Goal: Check status: Check status

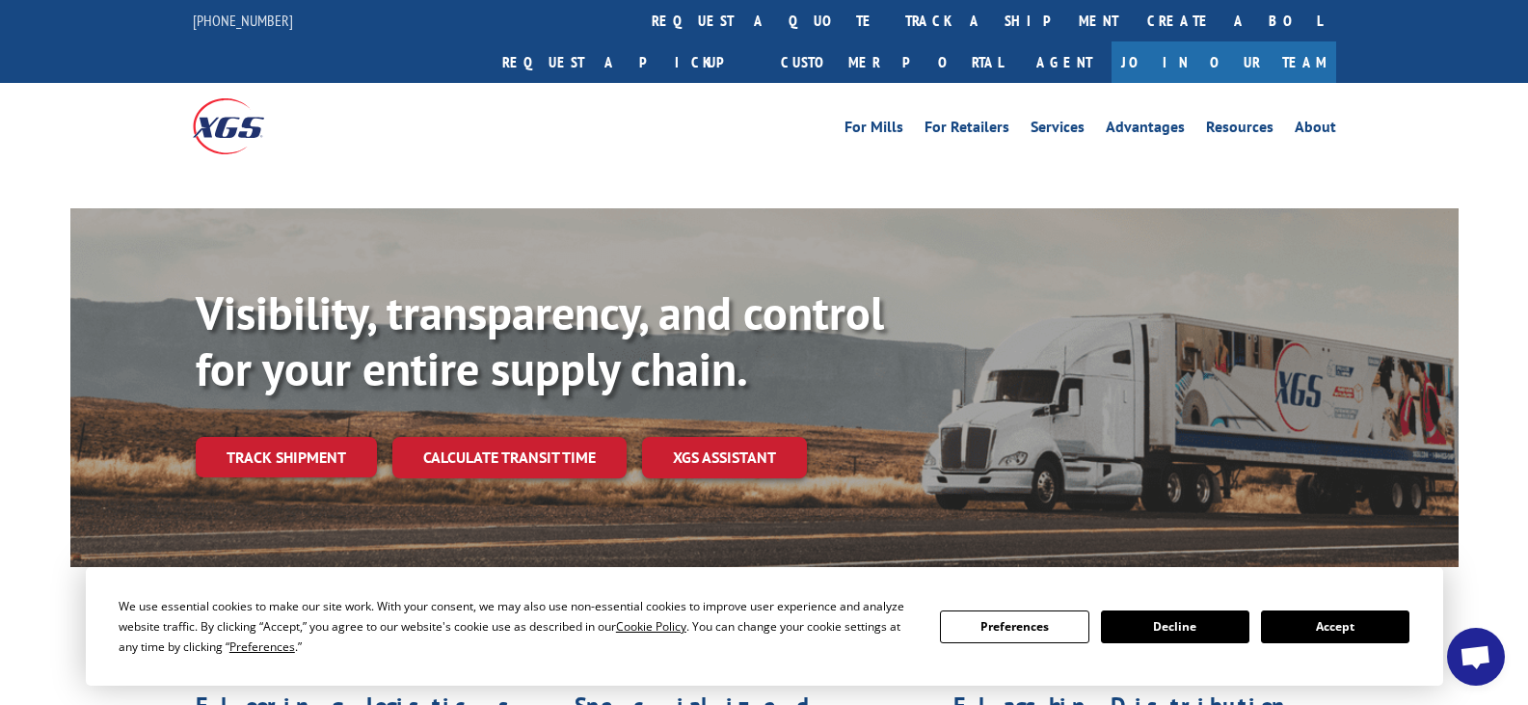
click at [286, 523] on div "Visibility, transparency, and control for your entire supply chain. Track shipm…" at bounding box center [764, 406] width 1388 height 396
click at [244, 437] on link "Track shipment" at bounding box center [286, 457] width 181 height 40
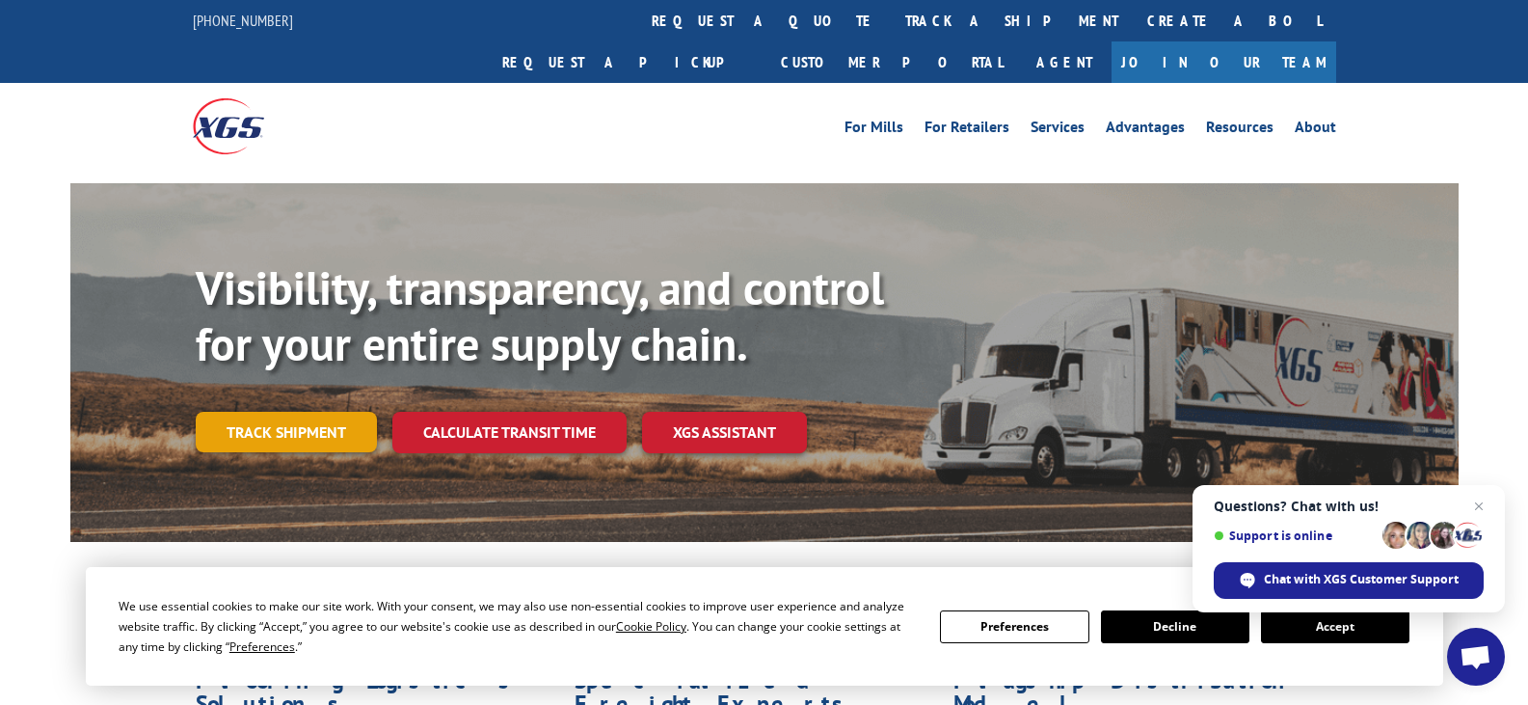
click at [258, 412] on link "Track shipment" at bounding box center [286, 432] width 181 height 40
click at [0, 0] on div "Track Shipment Enter your information below to track your shipment(s). Select c…" at bounding box center [0, 0] width 0 height 0
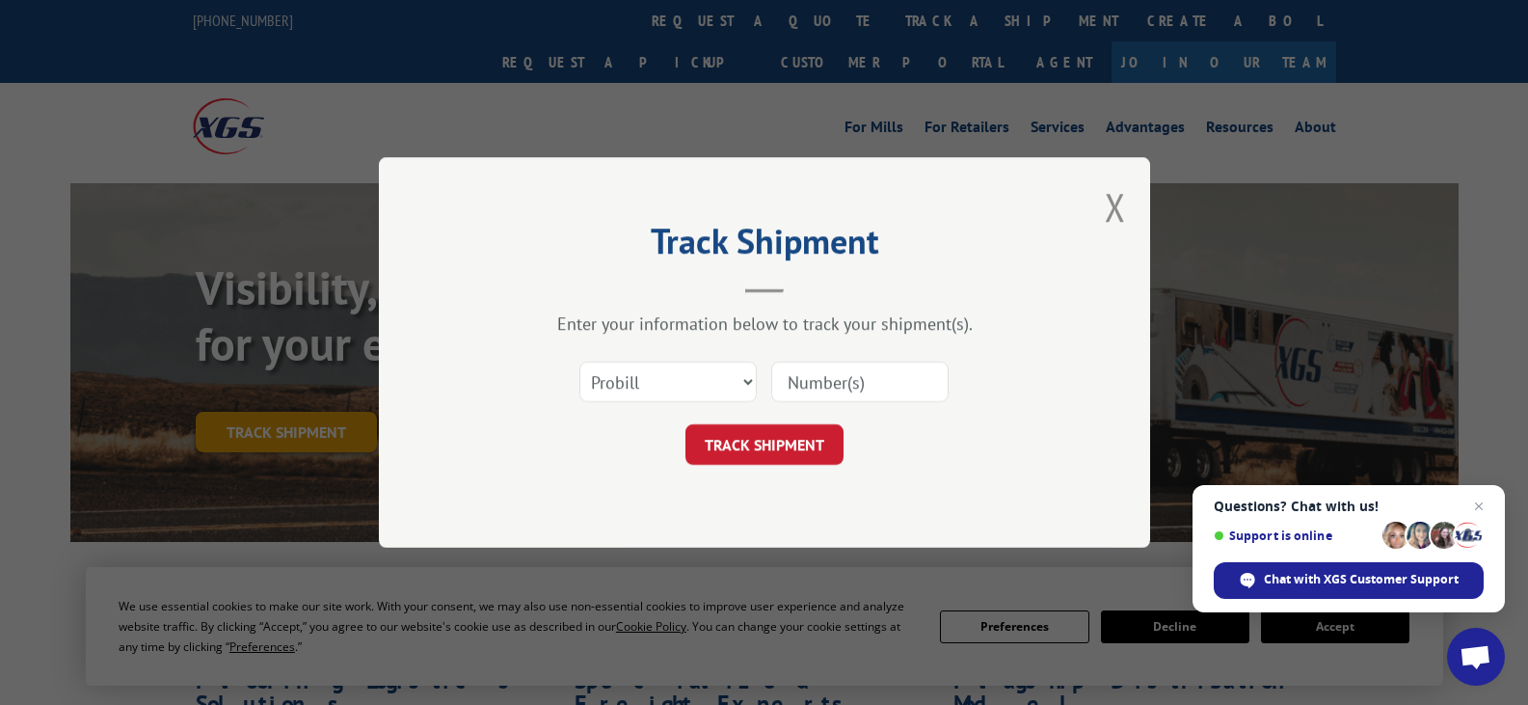
click at [258, 373] on div "Track Shipment Enter your information below to track your shipment(s). Select c…" at bounding box center [764, 352] width 1528 height 705
click at [852, 382] on input at bounding box center [859, 382] width 177 height 40
paste input "FR39529525"
type input "FR39529525"
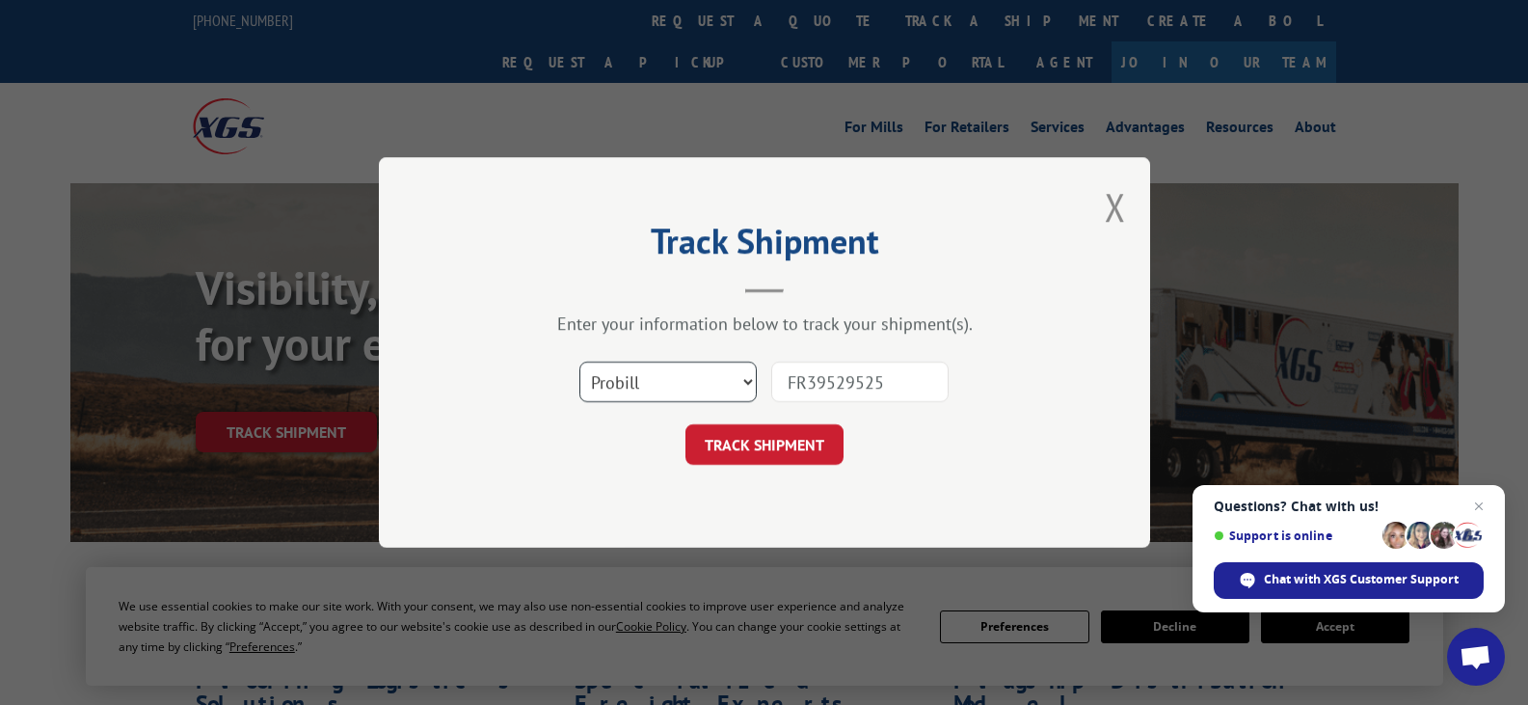
click at [679, 366] on select "Select category... Probill BOL PO" at bounding box center [667, 382] width 177 height 40
click at [670, 383] on select "Select category... Probill BOL PO" at bounding box center [667, 382] width 177 height 40
click at [793, 448] on button "TRACK SHIPMENT" at bounding box center [764, 444] width 158 height 40
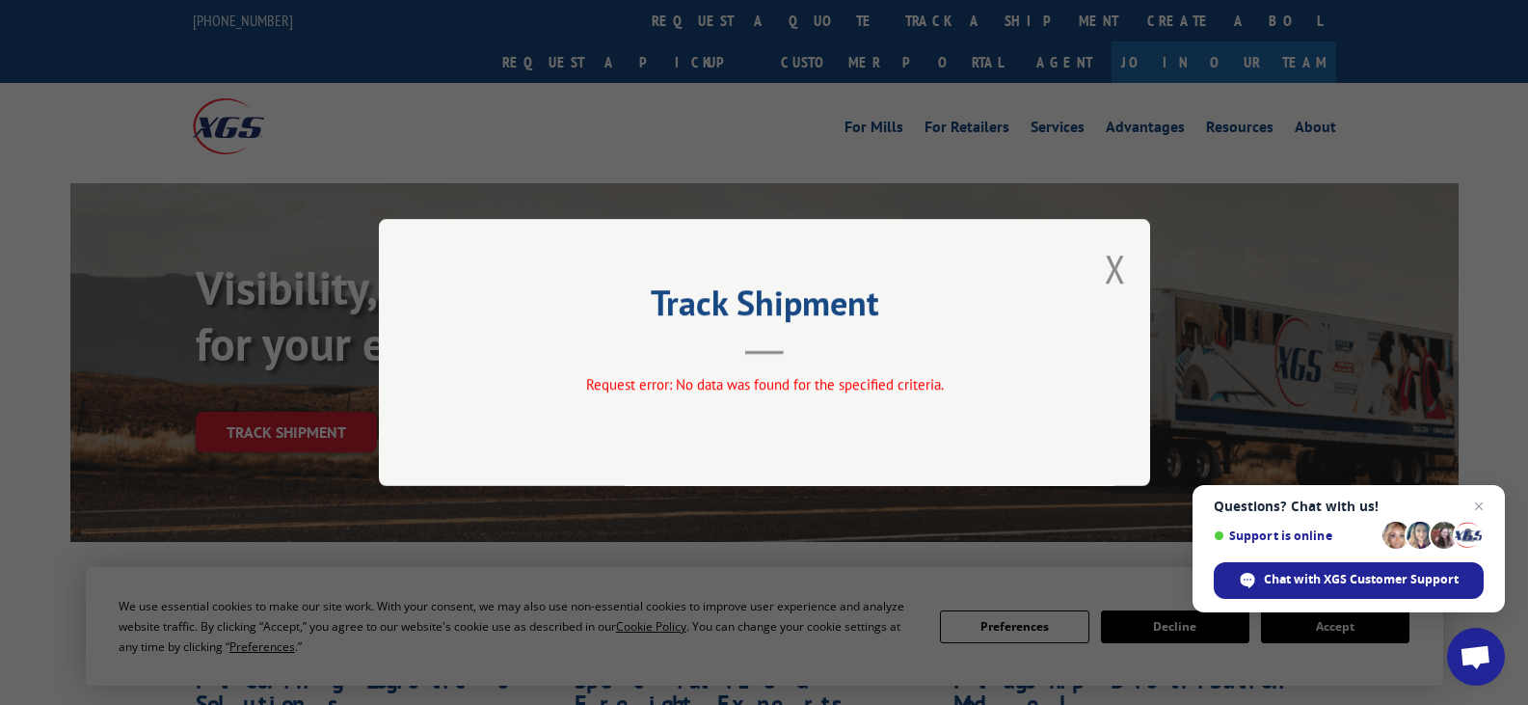
click at [1117, 265] on button "Close modal" at bounding box center [1115, 268] width 21 height 51
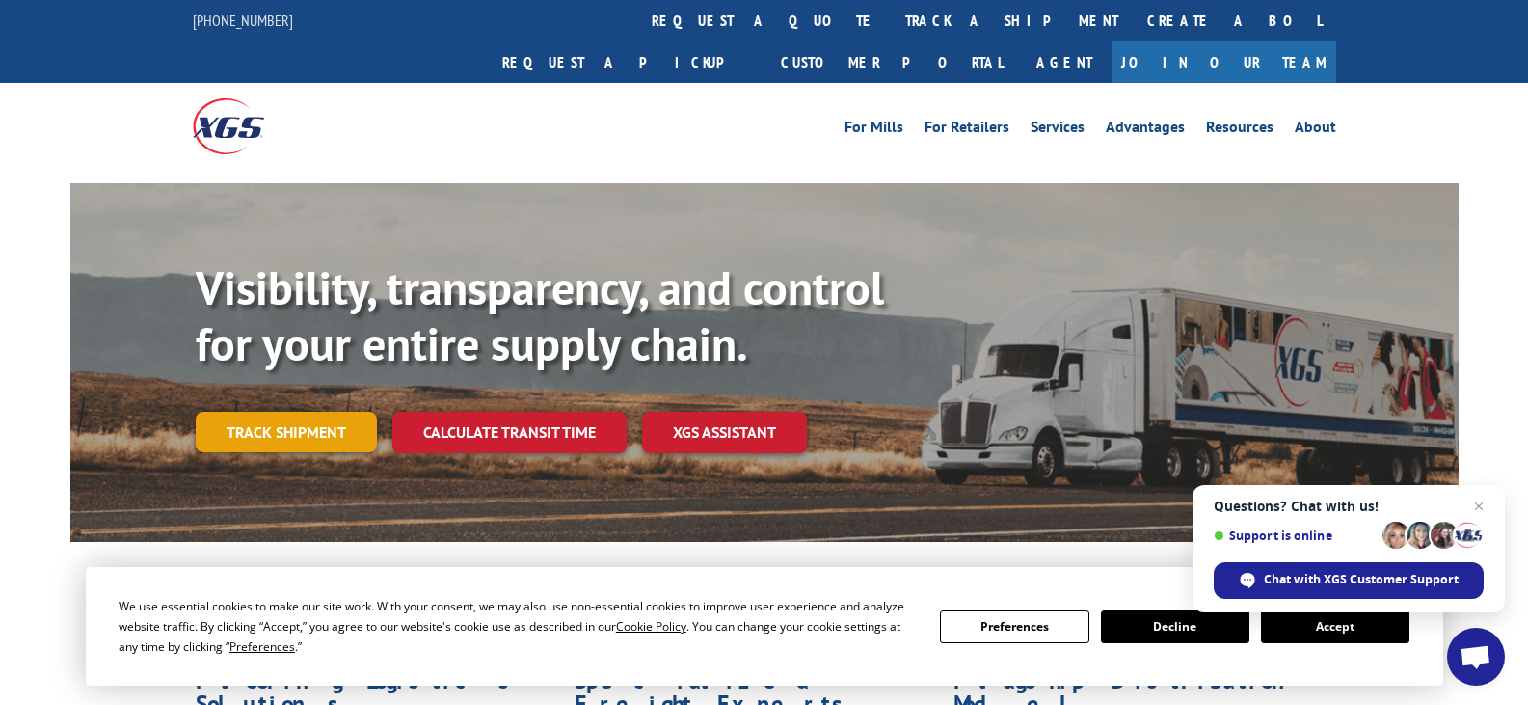
click at [278, 412] on link "Track shipment" at bounding box center [286, 432] width 181 height 40
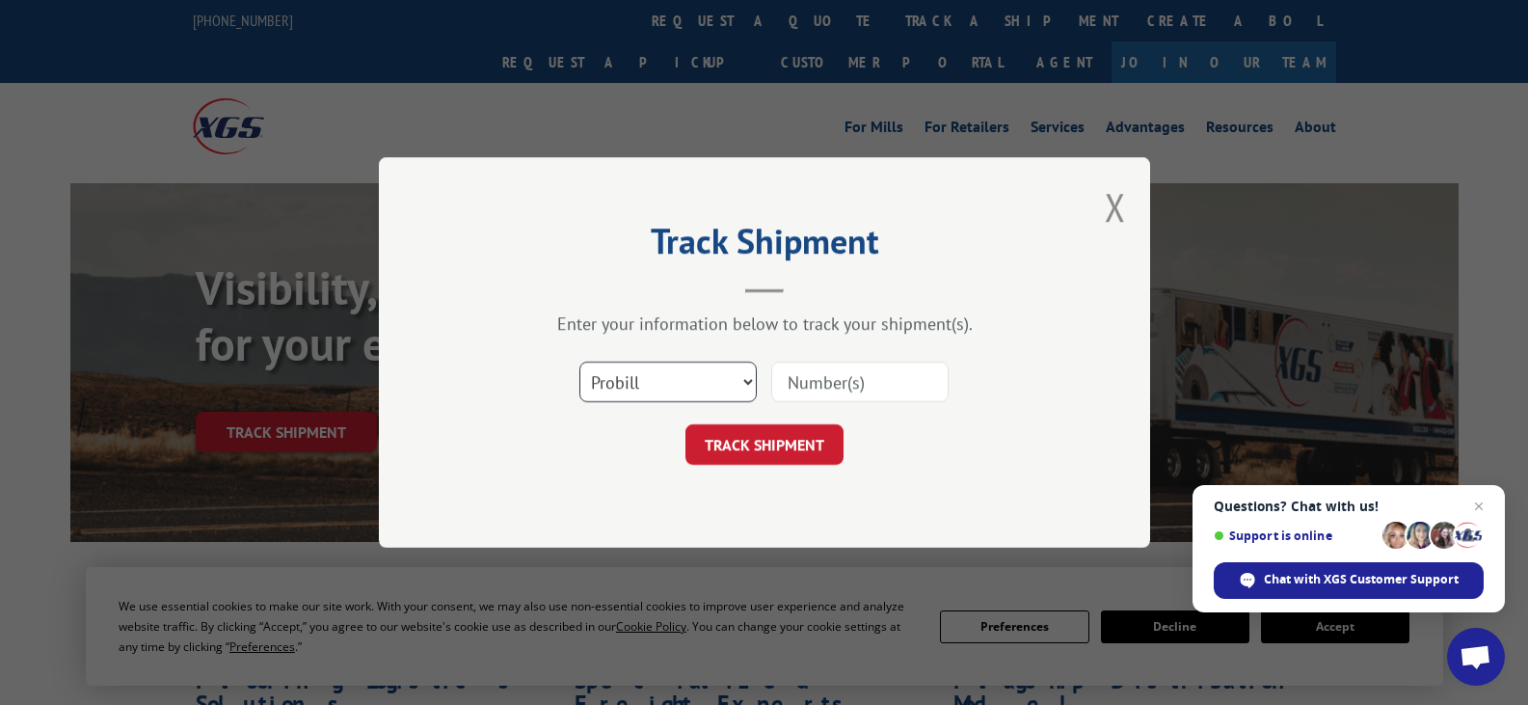
click at [670, 362] on select "Select category... Probill BOL PO" at bounding box center [667, 382] width 177 height 40
select select "po"
click at [579, 362] on select "Select category... Probill BOL PO" at bounding box center [667, 382] width 177 height 40
click at [868, 393] on input at bounding box center [859, 382] width 177 height 40
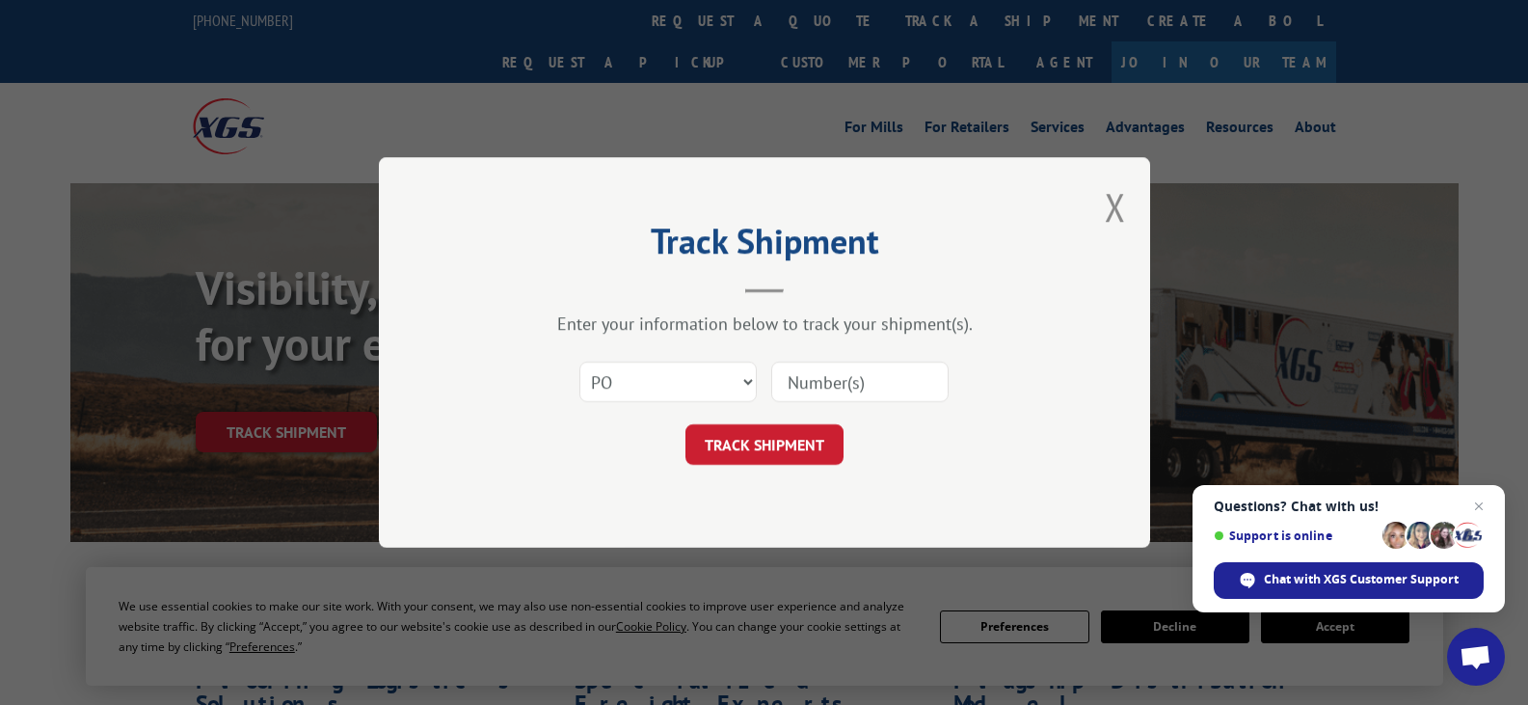
paste input "08579274"
type input "08579274"
click at [784, 441] on button "TRACK SHIPMENT" at bounding box center [764, 444] width 158 height 40
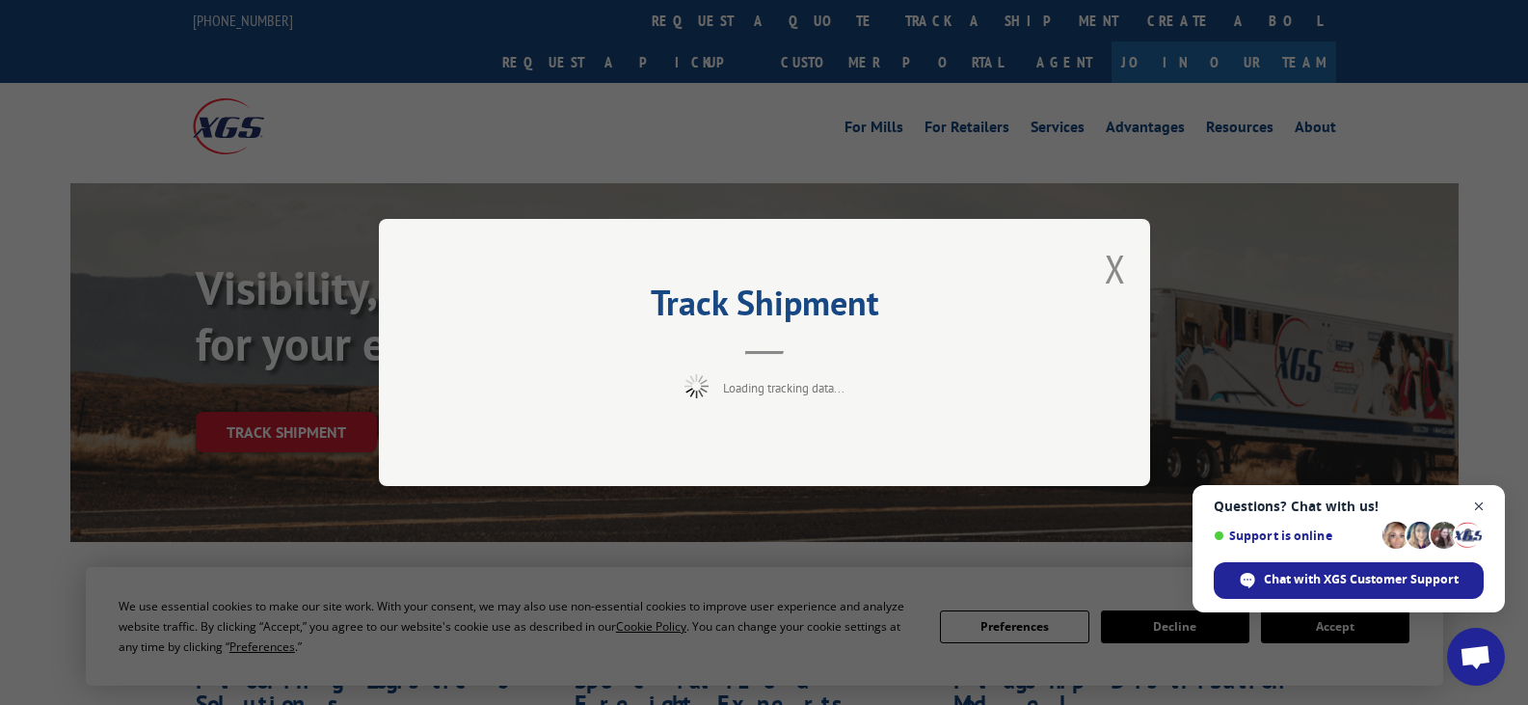
click at [1474, 504] on span "Open chat" at bounding box center [1479, 507] width 24 height 24
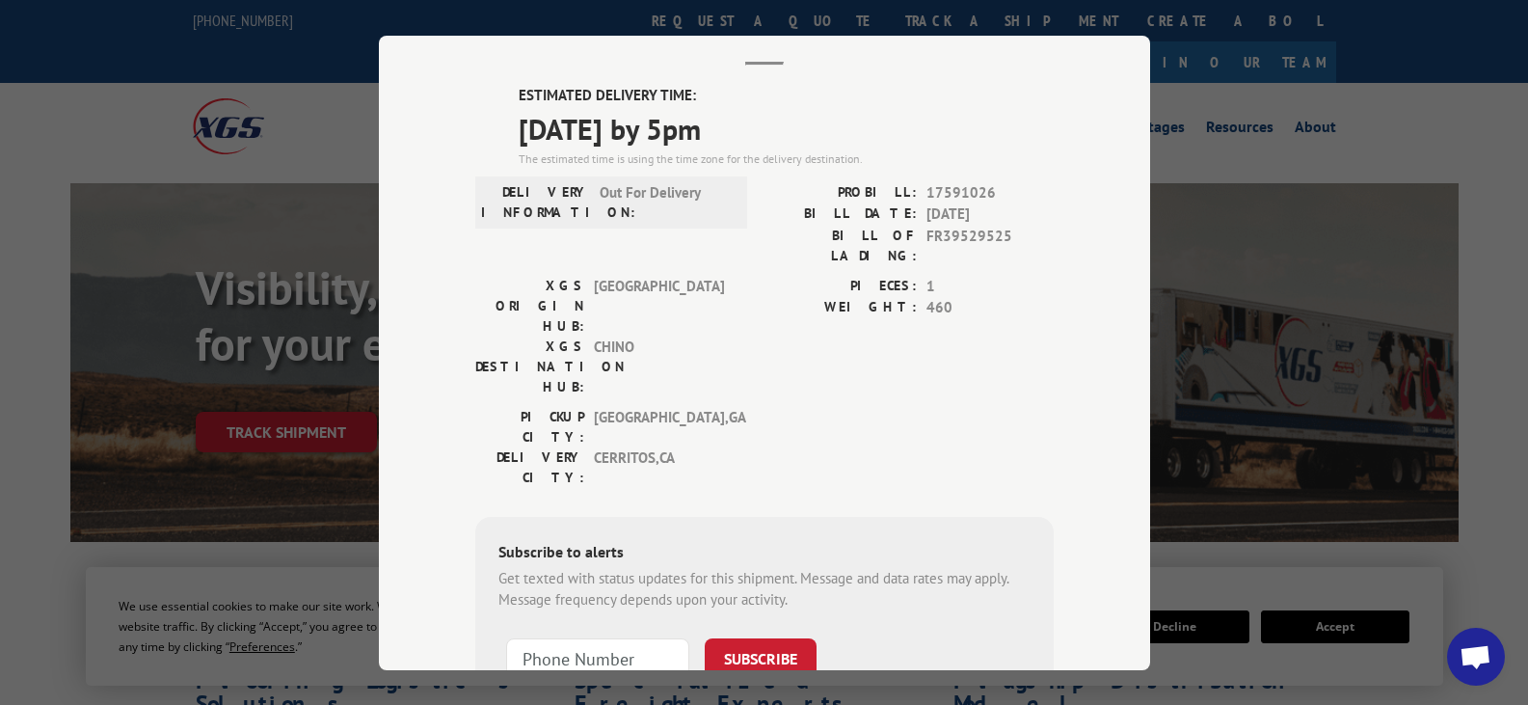
scroll to position [233, 0]
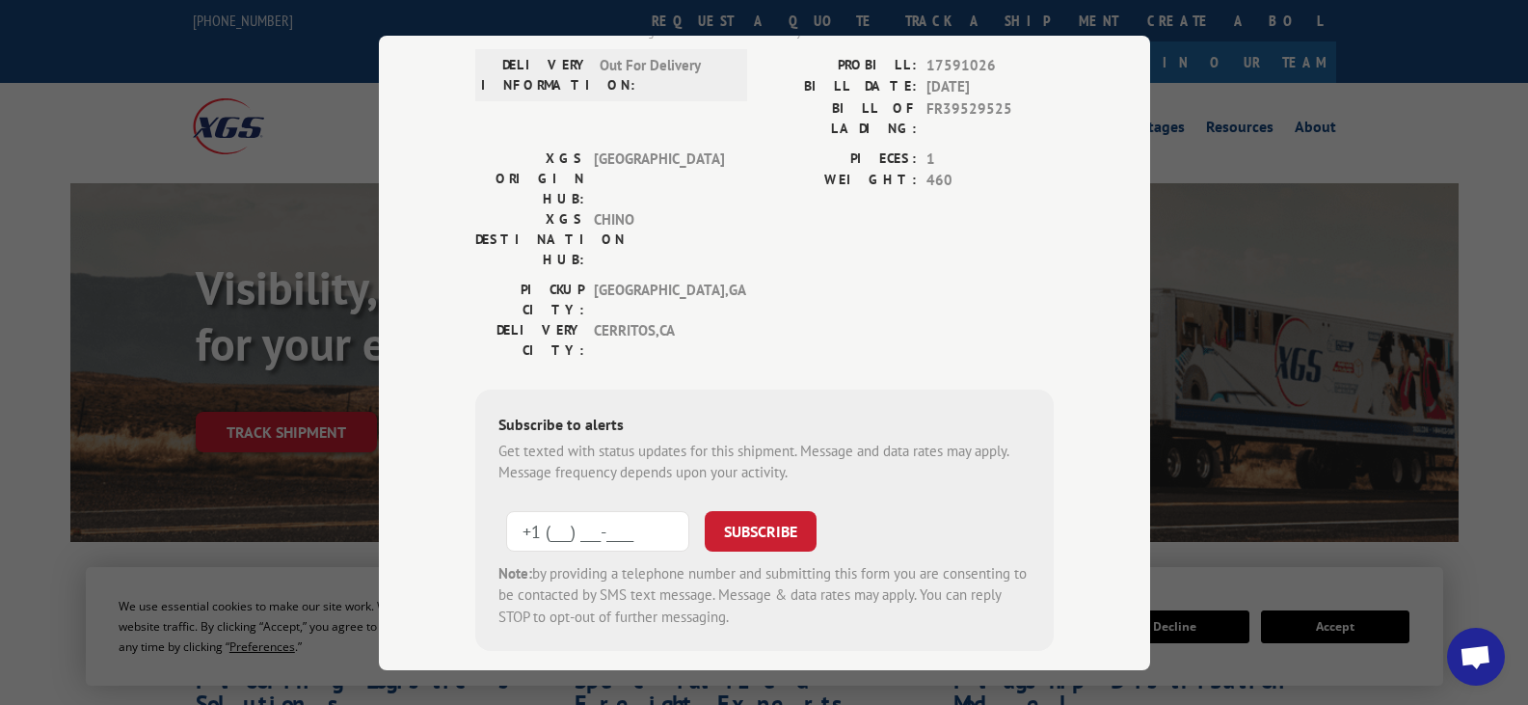
click at [610, 510] on input "+1 (___) ___-____" at bounding box center [597, 530] width 183 height 40
paste input "562) 760-5000"
type input "[PHONE_NUMBER]"
click at [747, 510] on button "SUBSCRIBE" at bounding box center [761, 530] width 112 height 40
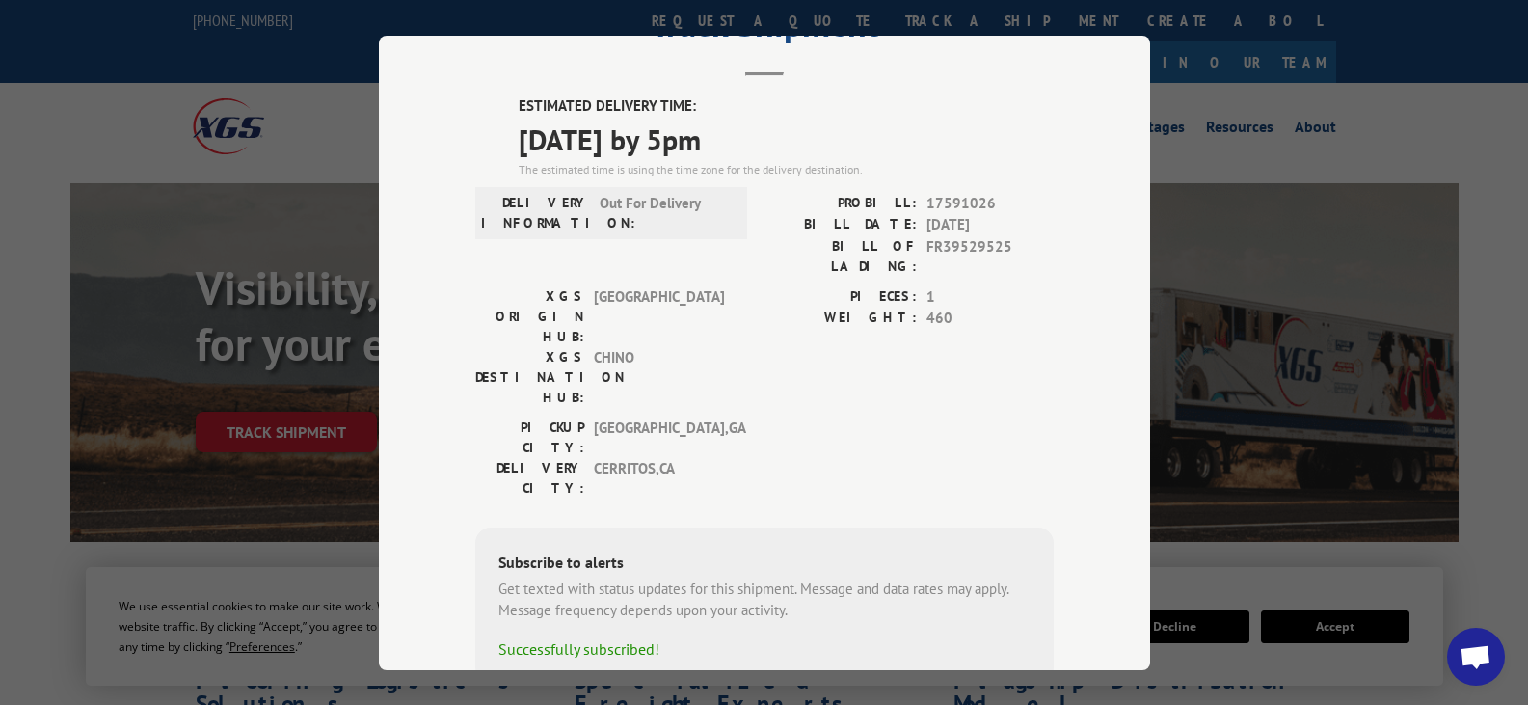
scroll to position [81, 0]
